Goal: Transaction & Acquisition: Subscribe to service/newsletter

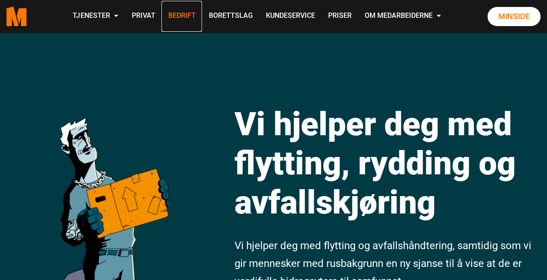
click at [184, 16] on link "Bedrift" at bounding box center [182, 16] width 40 height 31
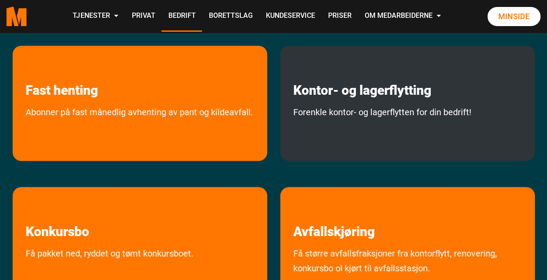
scroll to position [348, 0]
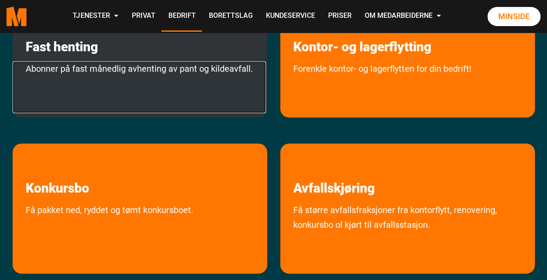
click at [139, 71] on link "Abonner på fast månedlig avhenting av pant og kildeavfall." at bounding box center [139, 87] width 253 height 52
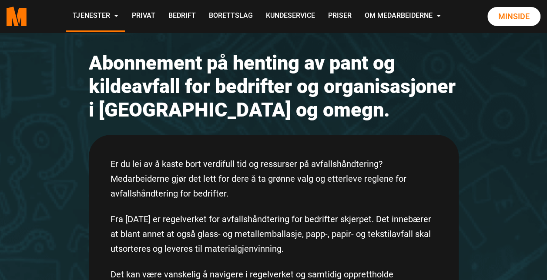
scroll to position [131, 0]
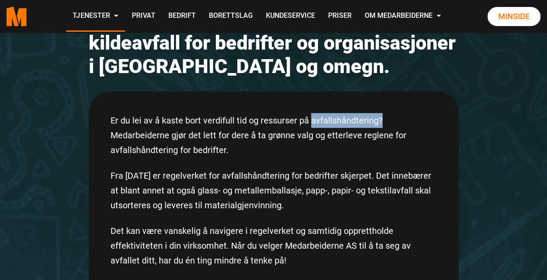
drag, startPoint x: 310, startPoint y: 120, endPoint x: 387, endPoint y: 116, distance: 76.3
click at [387, 116] on p "Er du lei av å kaste bort verdifull tid og ressurser på avfallshåndtering? Meda…" at bounding box center [274, 135] width 327 height 44
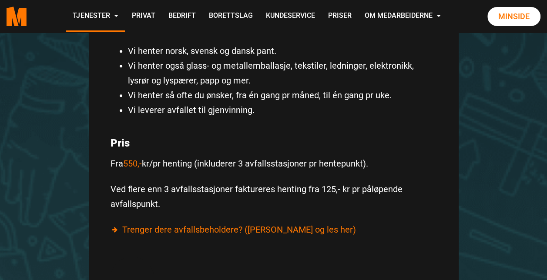
scroll to position [435, 0]
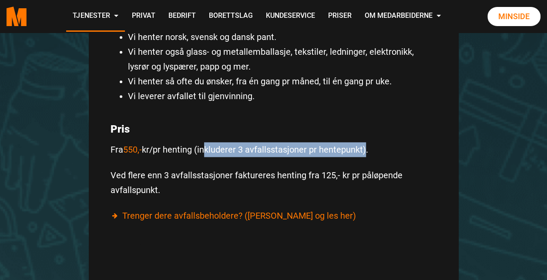
drag, startPoint x: 365, startPoint y: 150, endPoint x: 203, endPoint y: 152, distance: 162.0
click at [203, 152] on p "Fra 550,- kr/pr henting (inkluderer 3 avfallsstasjoner pr hentepunkt)." at bounding box center [274, 149] width 327 height 15
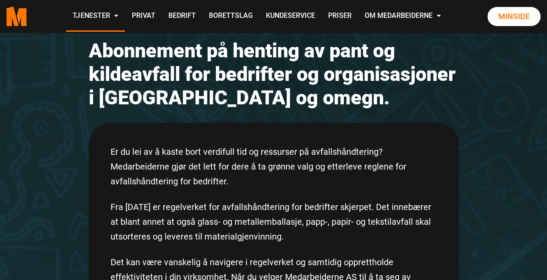
scroll to position [0, 0]
